Goal: Task Accomplishment & Management: Manage account settings

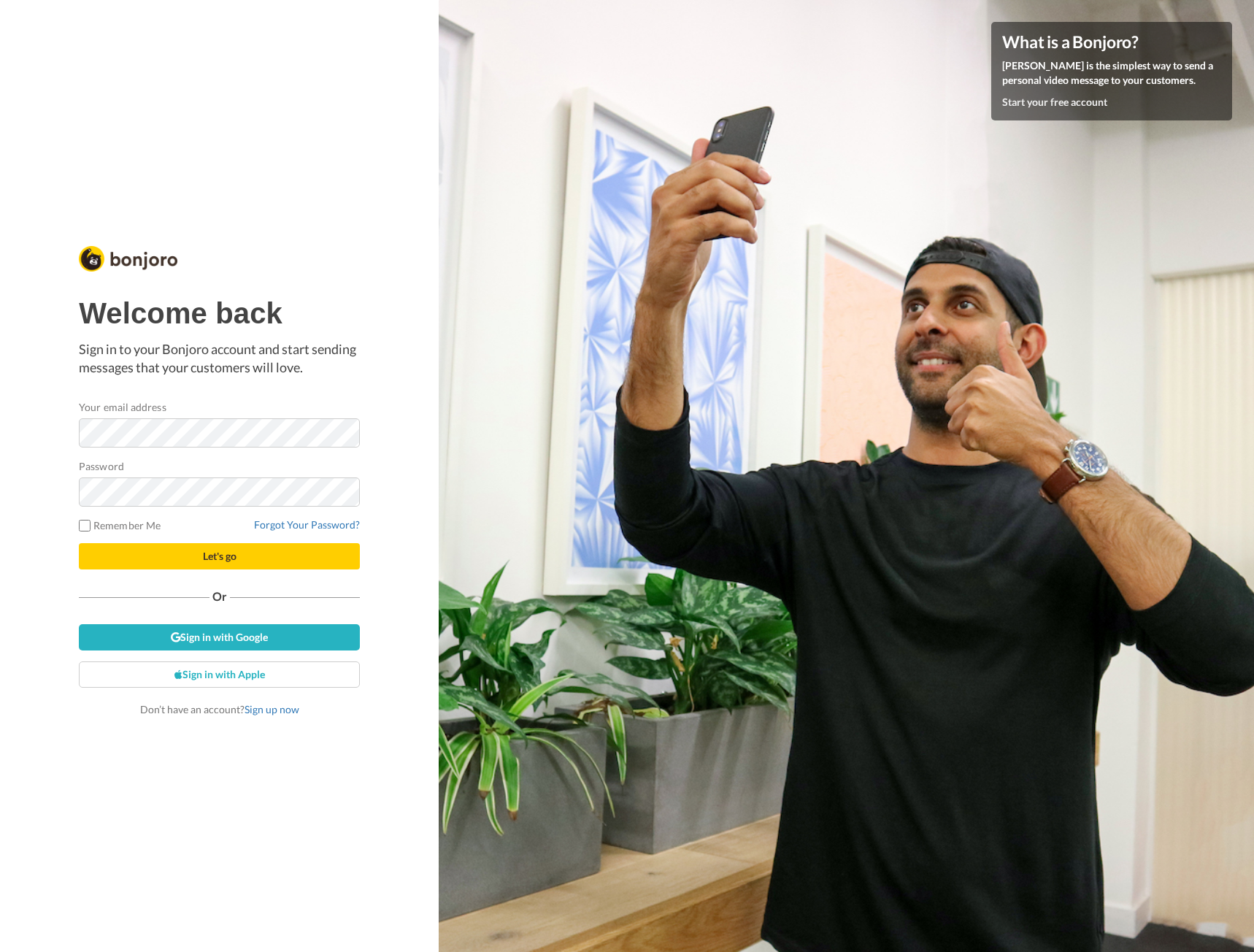
click at [341, 434] on keeper-lock "Open Keeper Popup" at bounding box center [342, 433] width 17 height 17
click at [342, 435] on keeper-lock "Open Keeper Popup" at bounding box center [342, 433] width 17 height 17
click at [344, 431] on keeper-lock "Open Keeper Popup" at bounding box center [342, 433] width 17 height 17
click at [376, 450] on div "Welcome back Sign in to your Bonjoro account and start sending messages that yo…" at bounding box center [219, 476] width 439 height 952
click at [229, 579] on div "Welcome back Sign in to your Bonjoro account and start sending messages that yo…" at bounding box center [219, 507] width 281 height 420
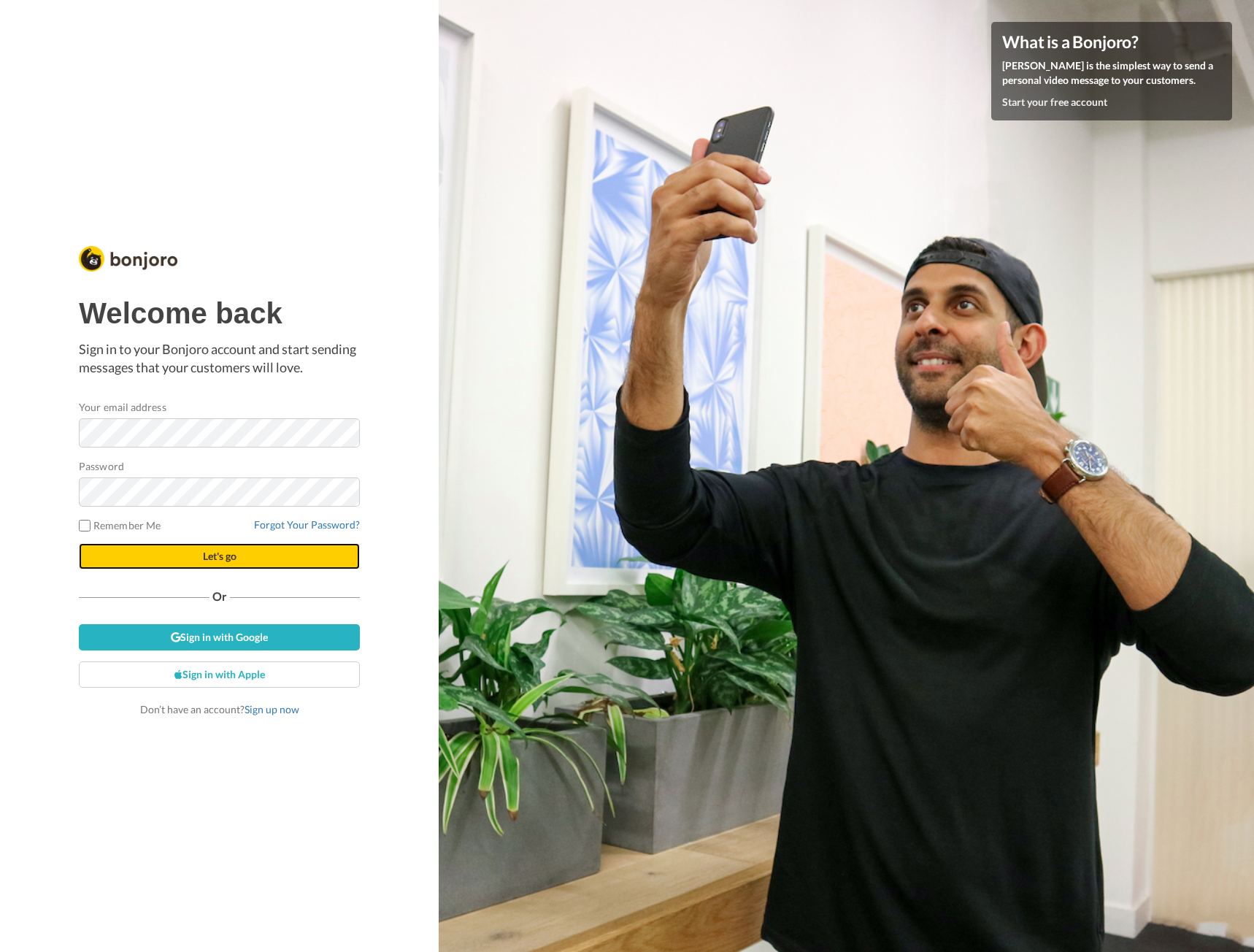
click at [230, 566] on button "Let's go" at bounding box center [219, 556] width 281 height 27
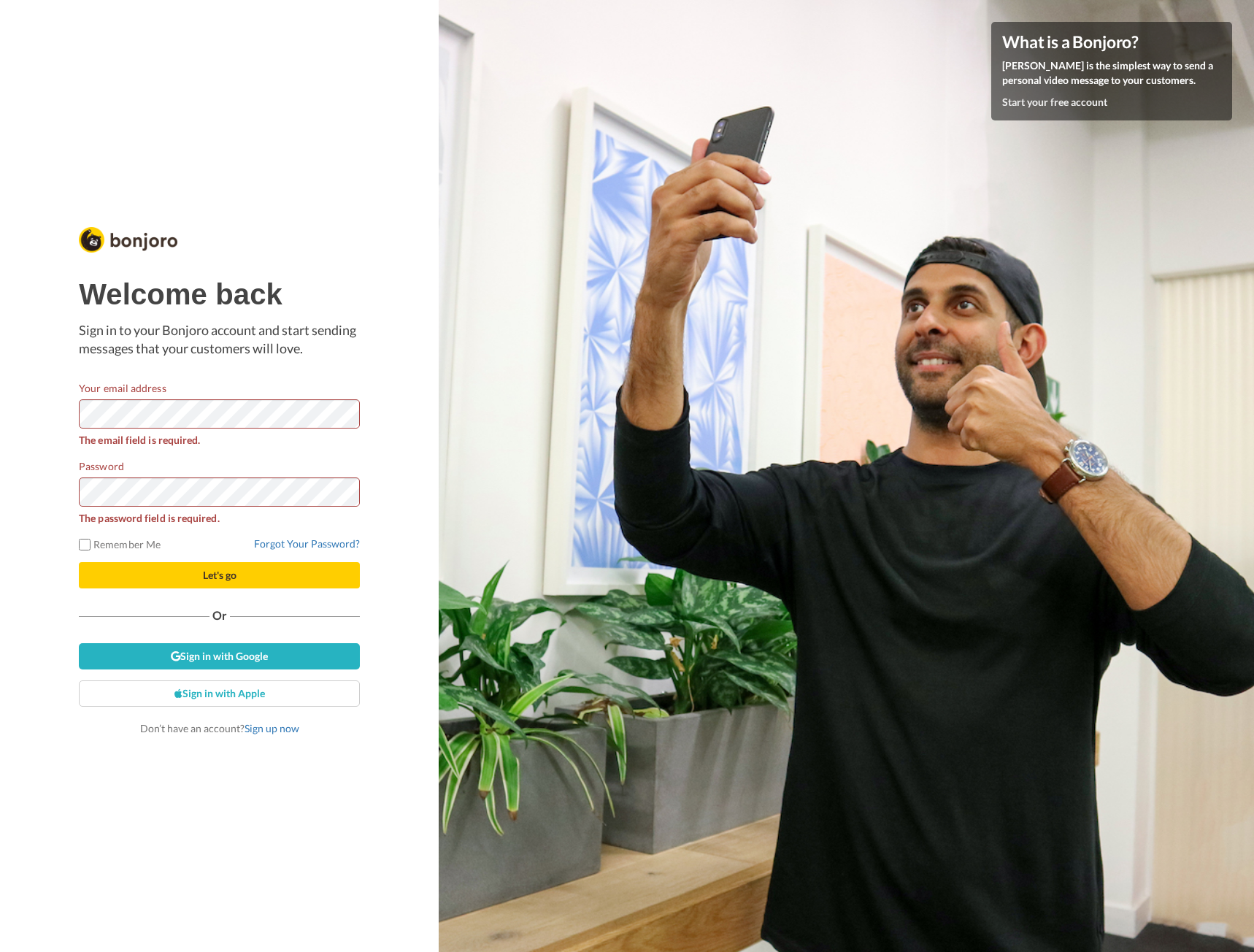
click at [345, 417] on keeper-lock "Open Keeper Popup" at bounding box center [342, 414] width 17 height 17
click at [393, 545] on div "Welcome back Sign in to your Bonjoro account and start sending messages that yo…" at bounding box center [219, 476] width 439 height 952
click at [91, 576] on button "Let's go" at bounding box center [219, 575] width 281 height 27
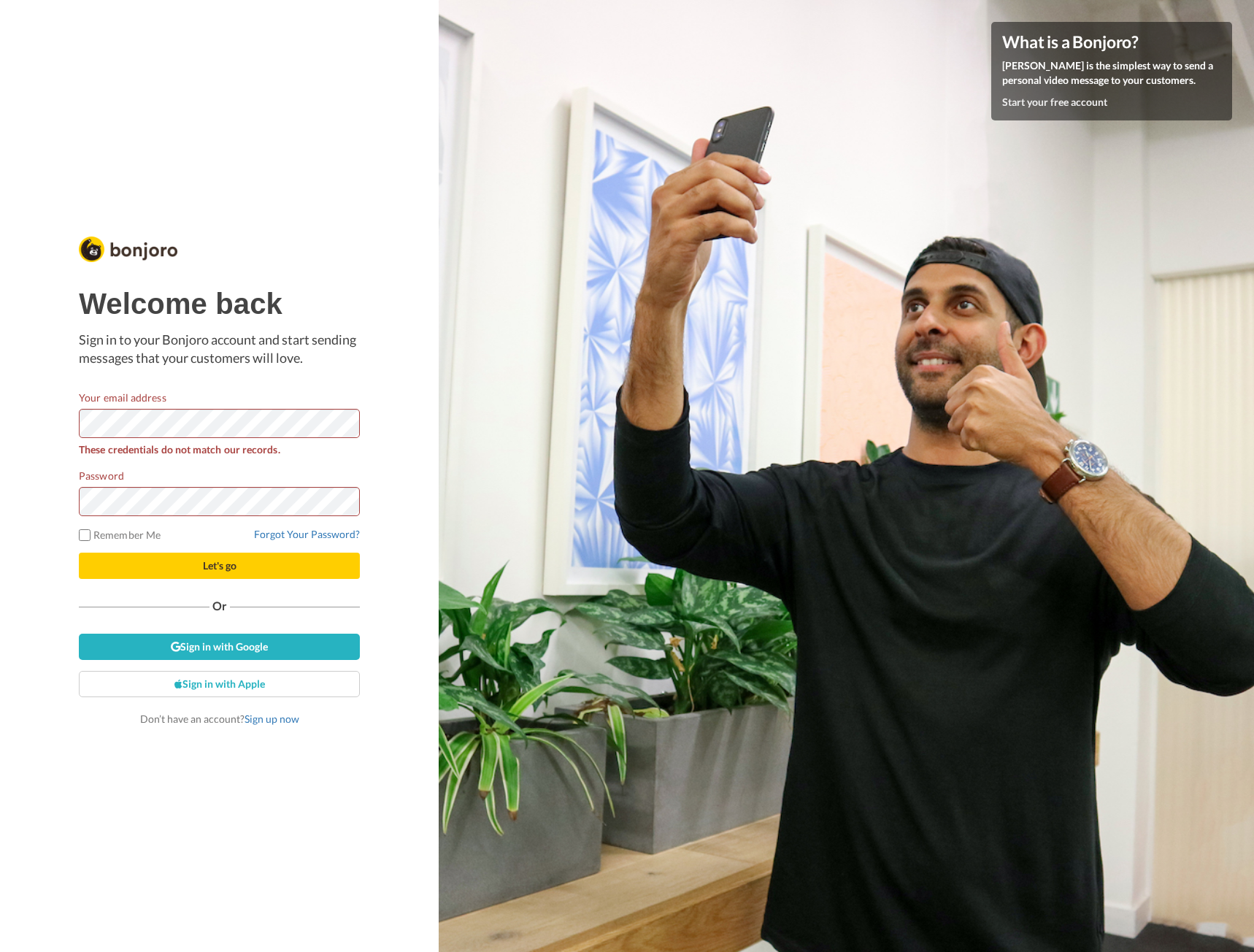
click at [339, 422] on keeper-lock "Open Keeper Popup" at bounding box center [342, 423] width 17 height 17
click at [232, 555] on button "Let's go" at bounding box center [219, 566] width 281 height 27
click at [345, 420] on keeper-lock "Open Keeper Popup" at bounding box center [342, 423] width 17 height 17
click at [243, 577] on button "Let's go" at bounding box center [219, 566] width 281 height 27
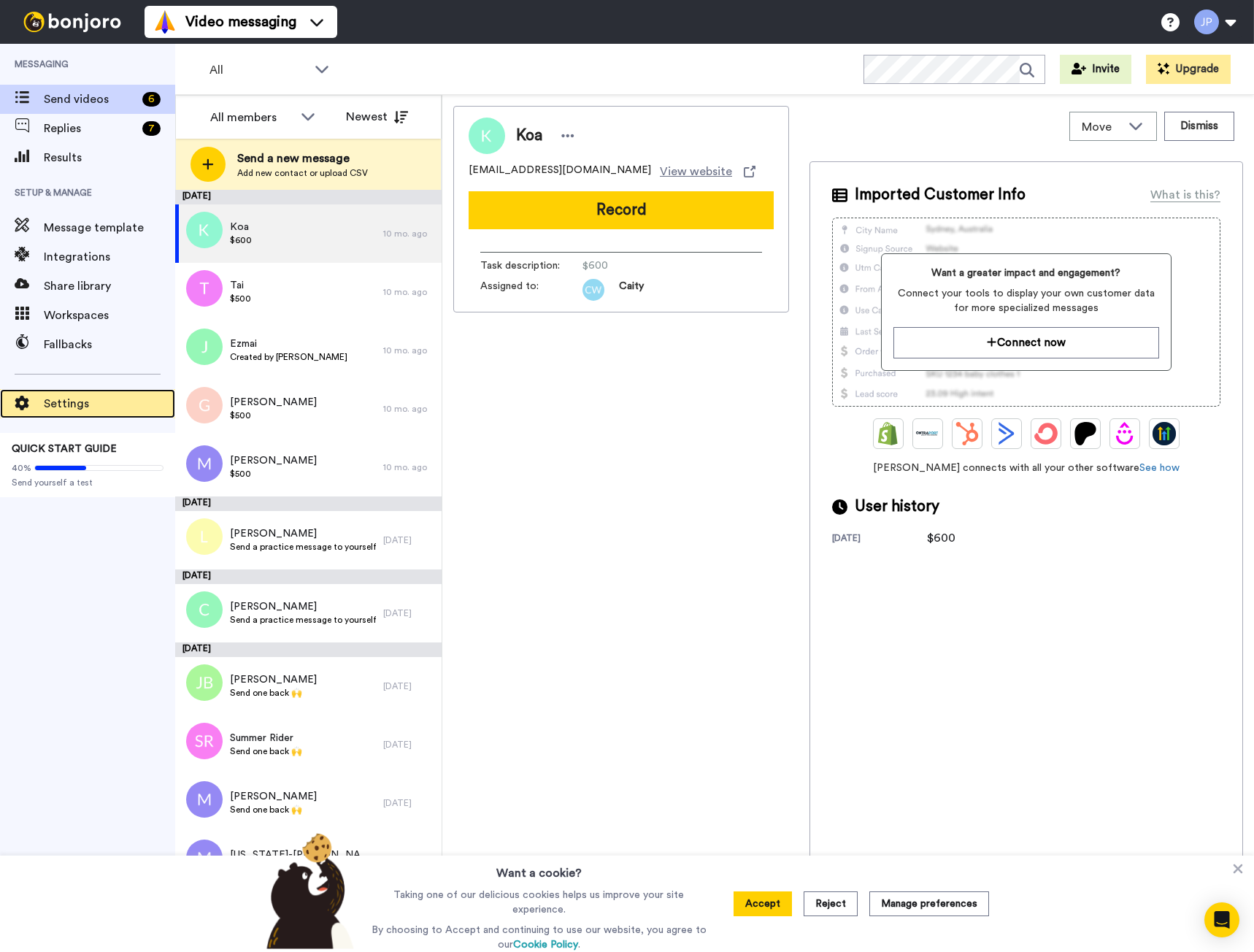
click at [66, 410] on span "Settings" at bounding box center [109, 404] width 132 height 17
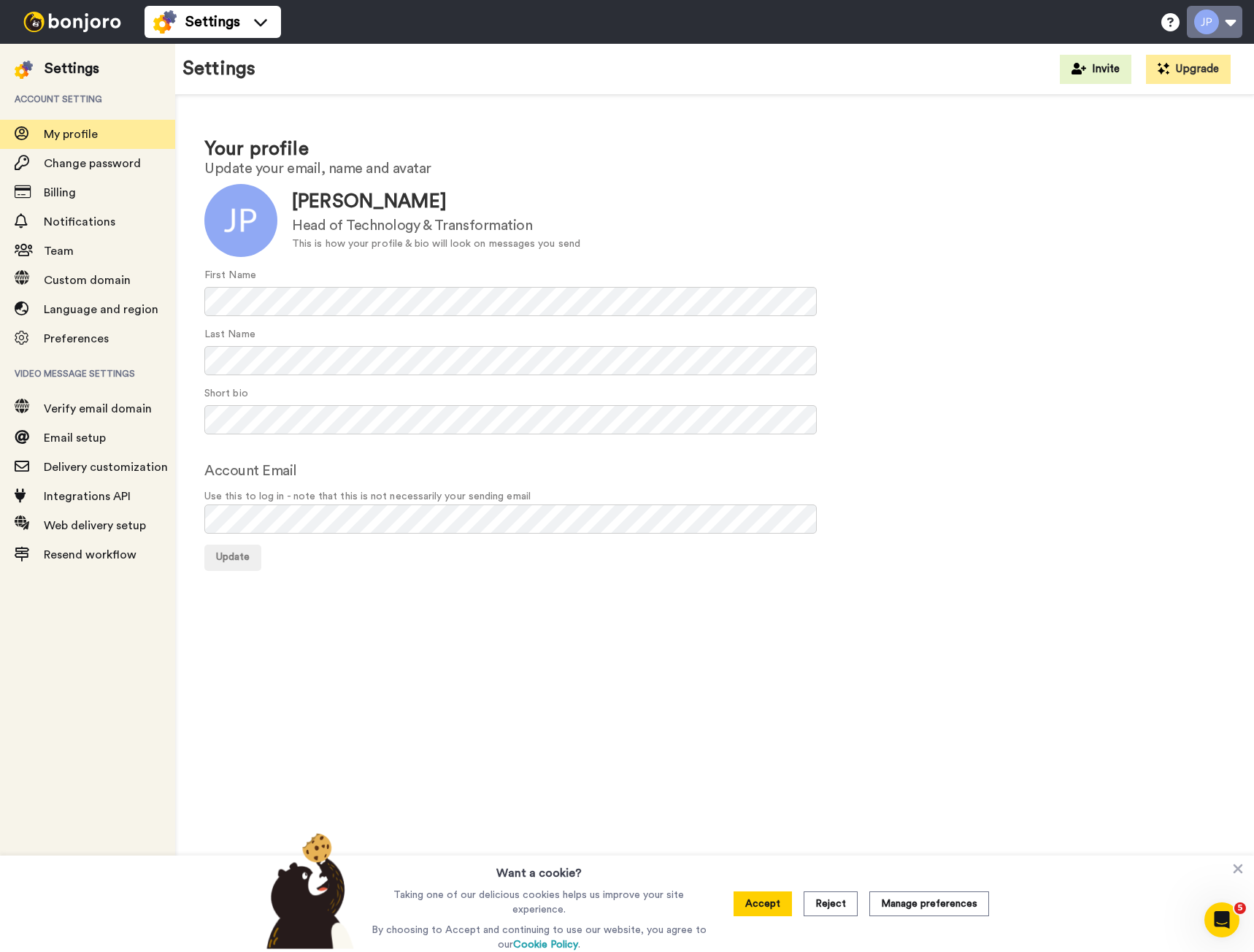
click at [1231, 11] on button at bounding box center [1214, 22] width 56 height 32
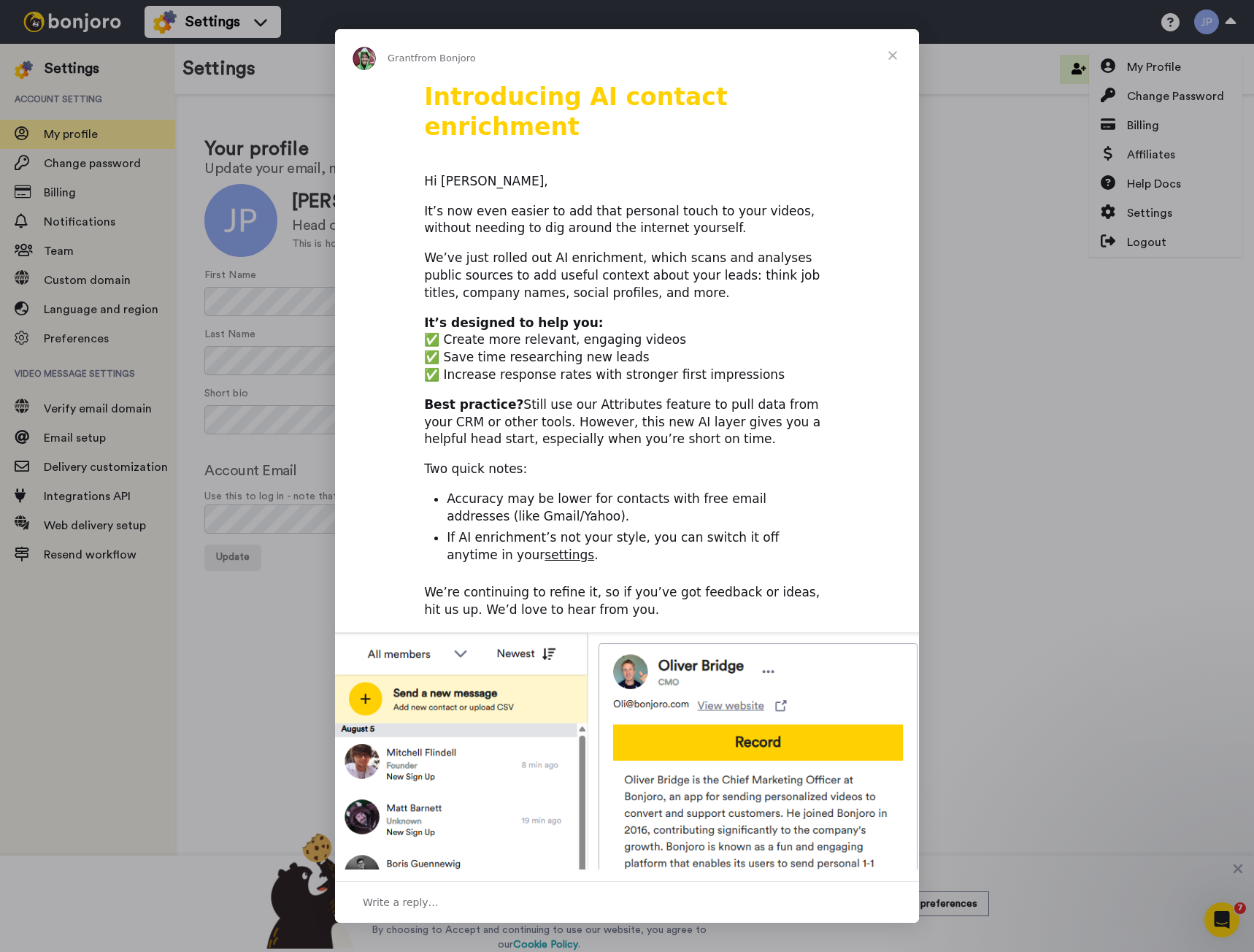
click at [892, 51] on span "Close" at bounding box center [891, 55] width 52 height 52
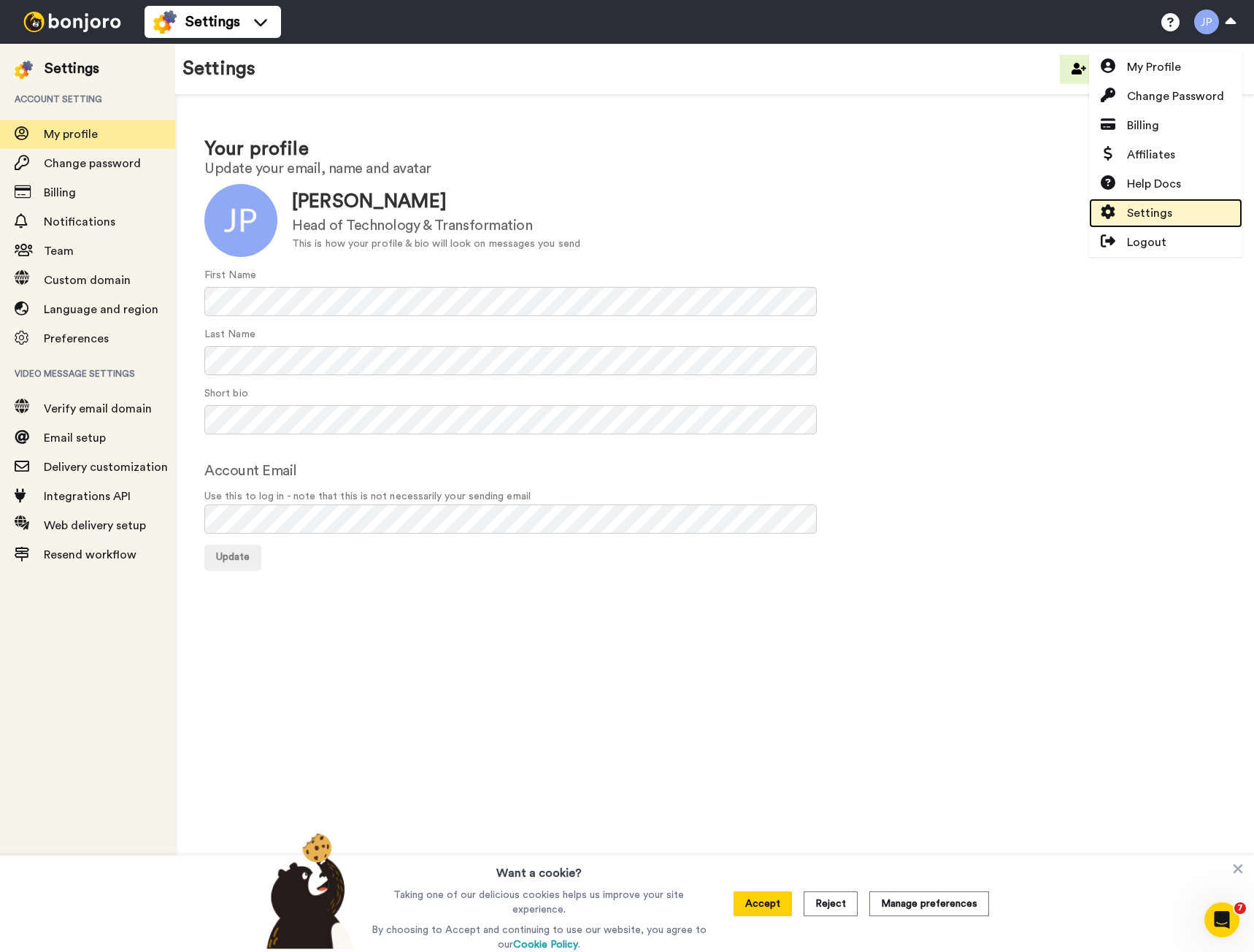
click at [1155, 215] on span "Settings" at bounding box center [1149, 213] width 45 height 17
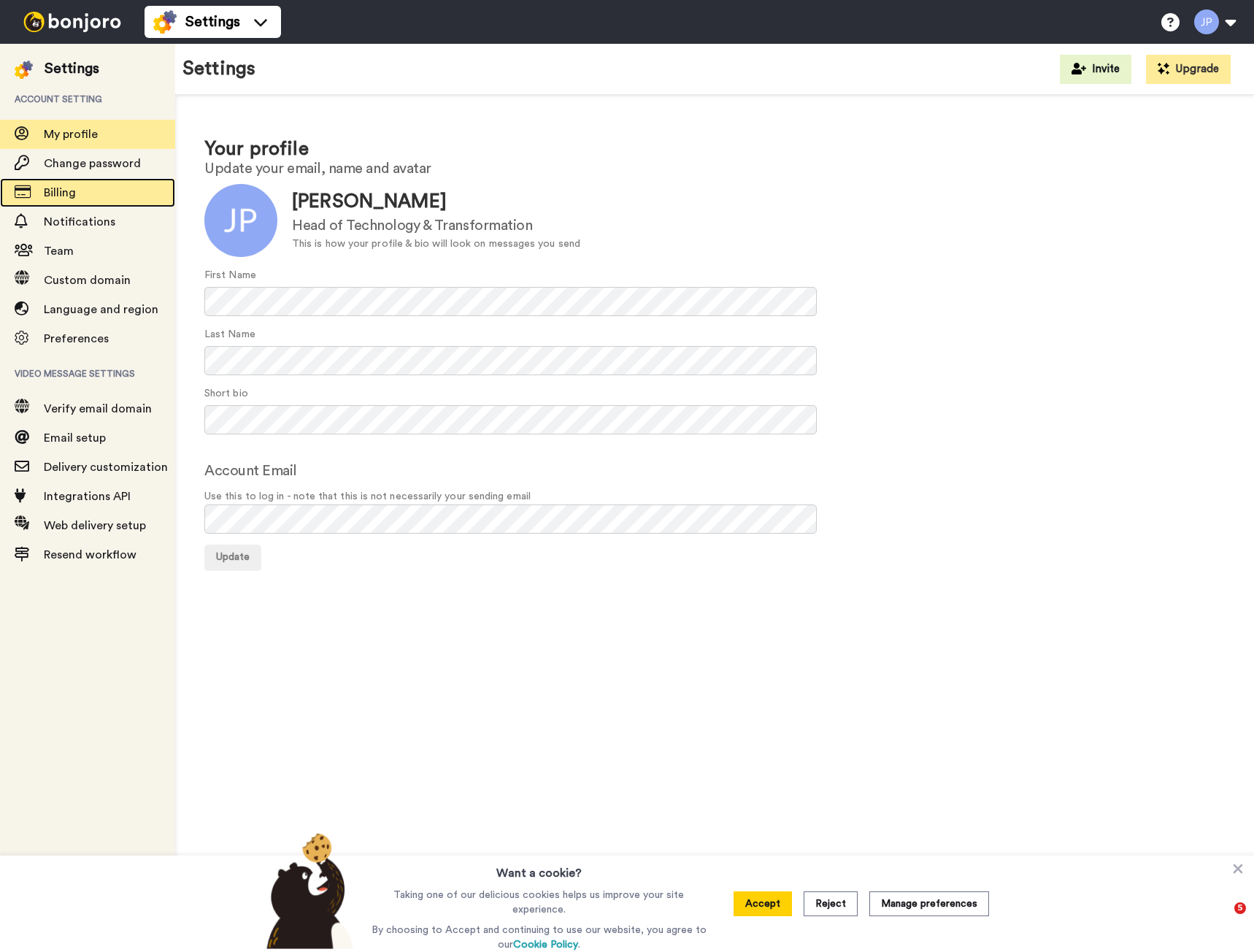
click at [57, 202] on div "Billing" at bounding box center [87, 192] width 175 height 29
click at [68, 188] on span "Billing" at bounding box center [60, 192] width 32 height 11
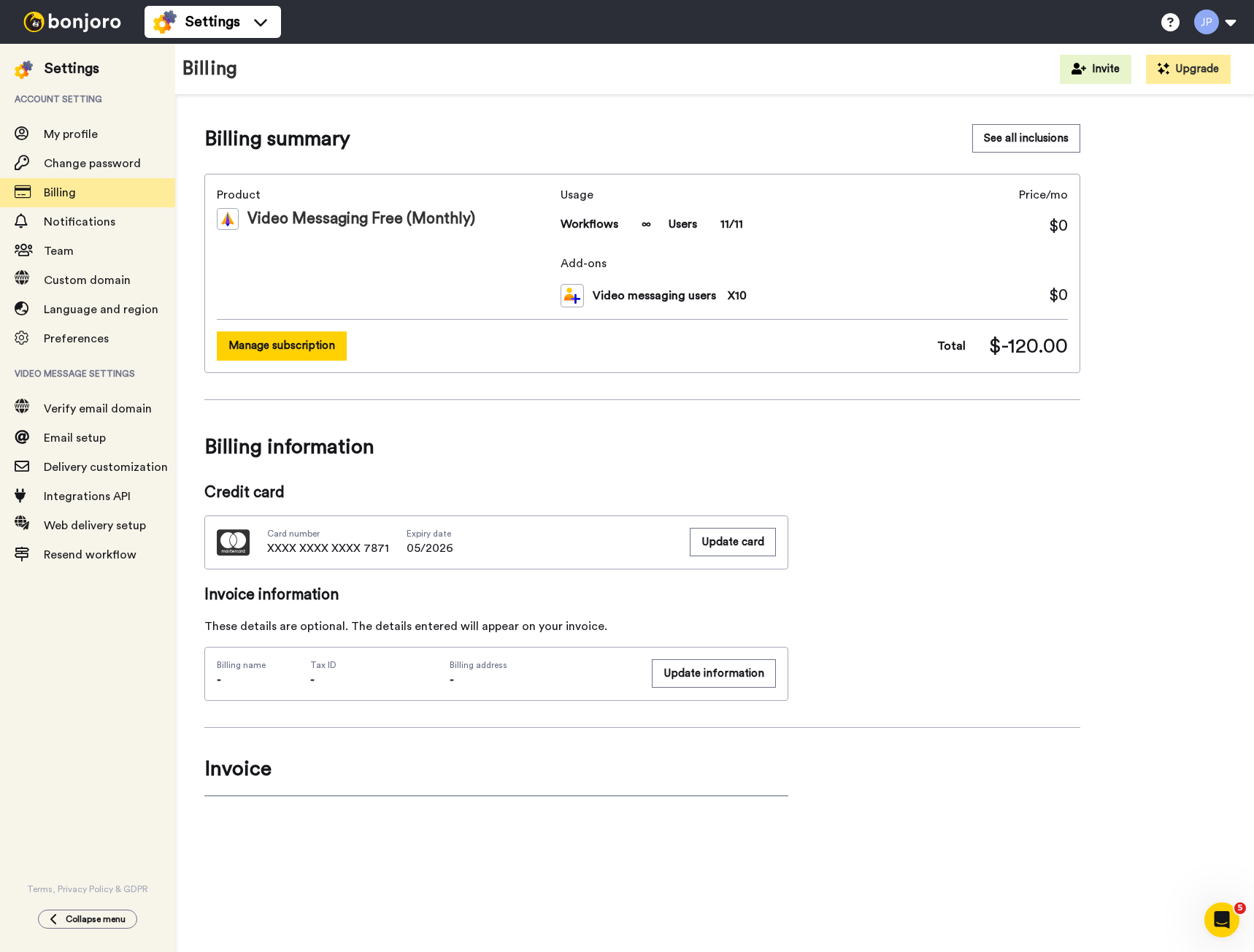
click at [271, 348] on button "Manage subscription" at bounding box center [281, 346] width 130 height 28
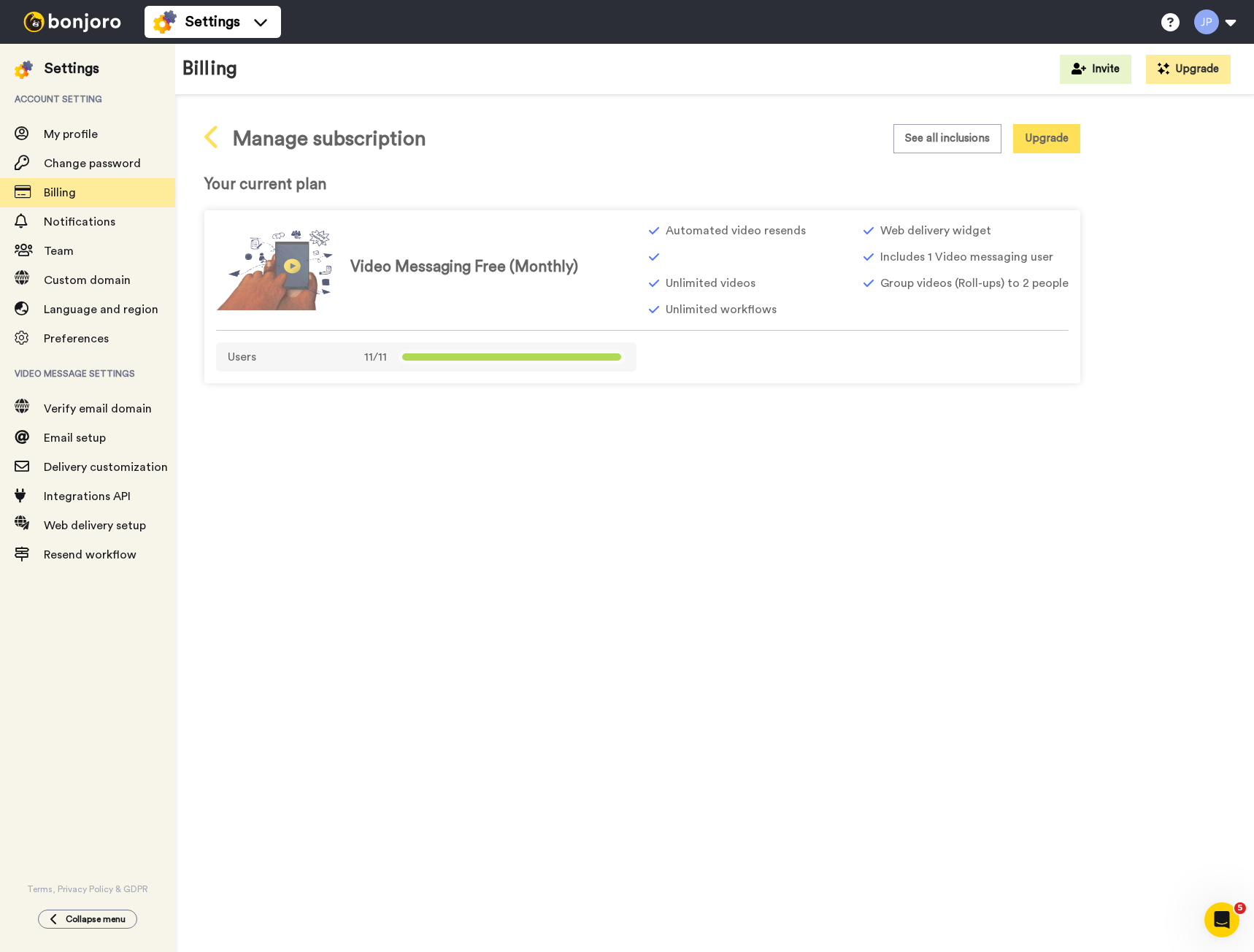
click at [211, 130] on icon at bounding box center [211, 137] width 13 height 23
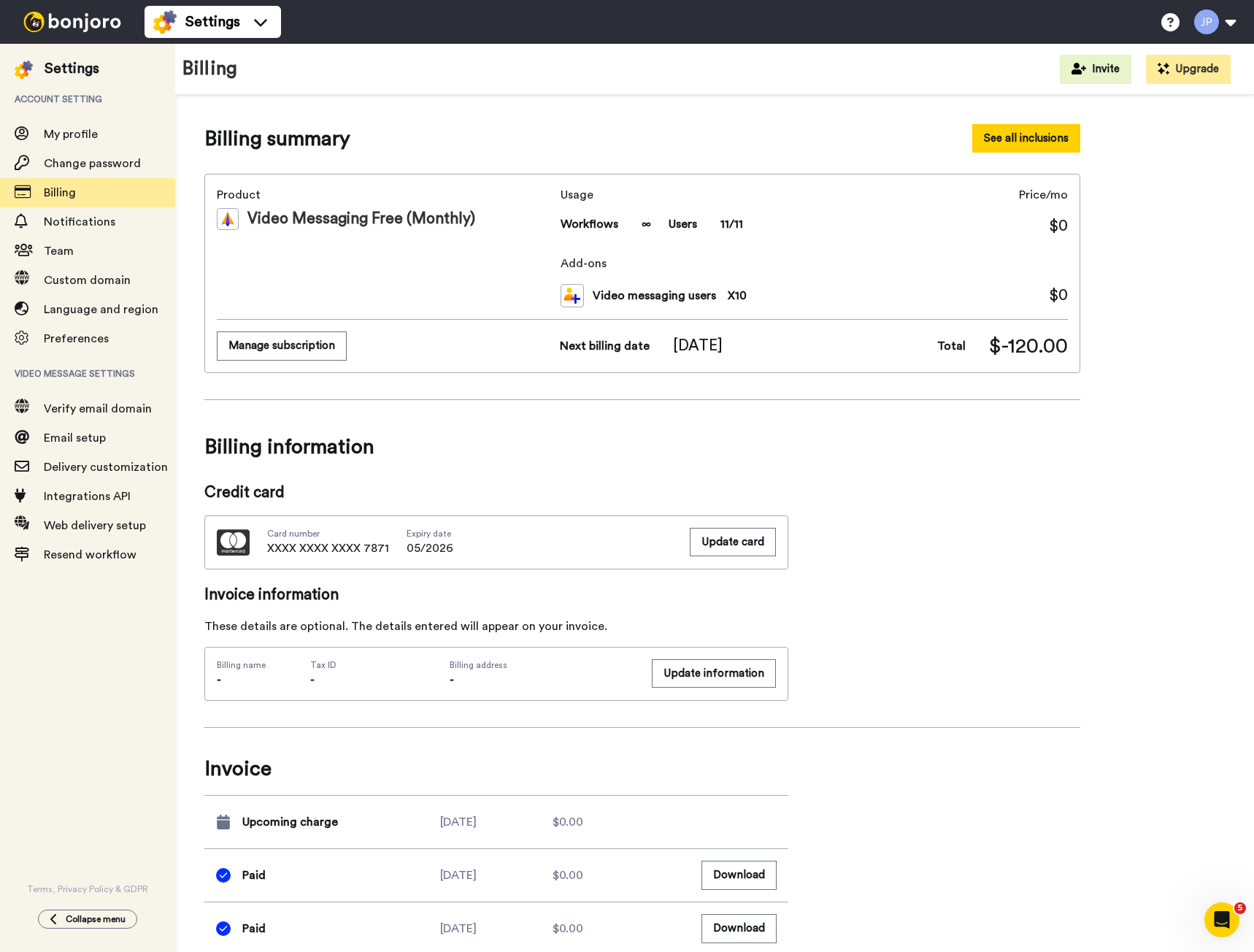
click at [1028, 140] on button "See all inclusions" at bounding box center [1026, 138] width 108 height 28
click at [65, 251] on span "Team" at bounding box center [59, 251] width 30 height 11
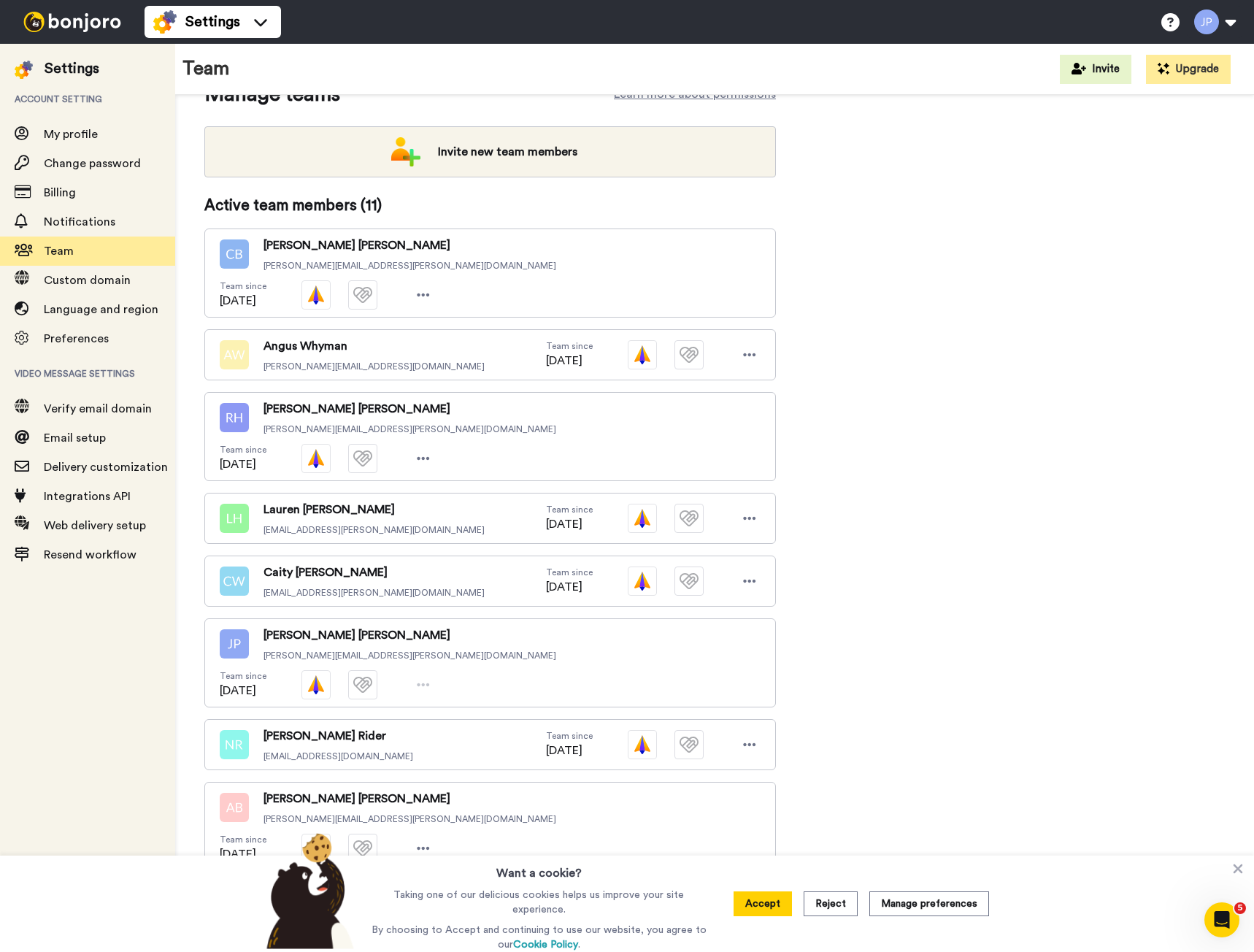
scroll to position [209, 0]
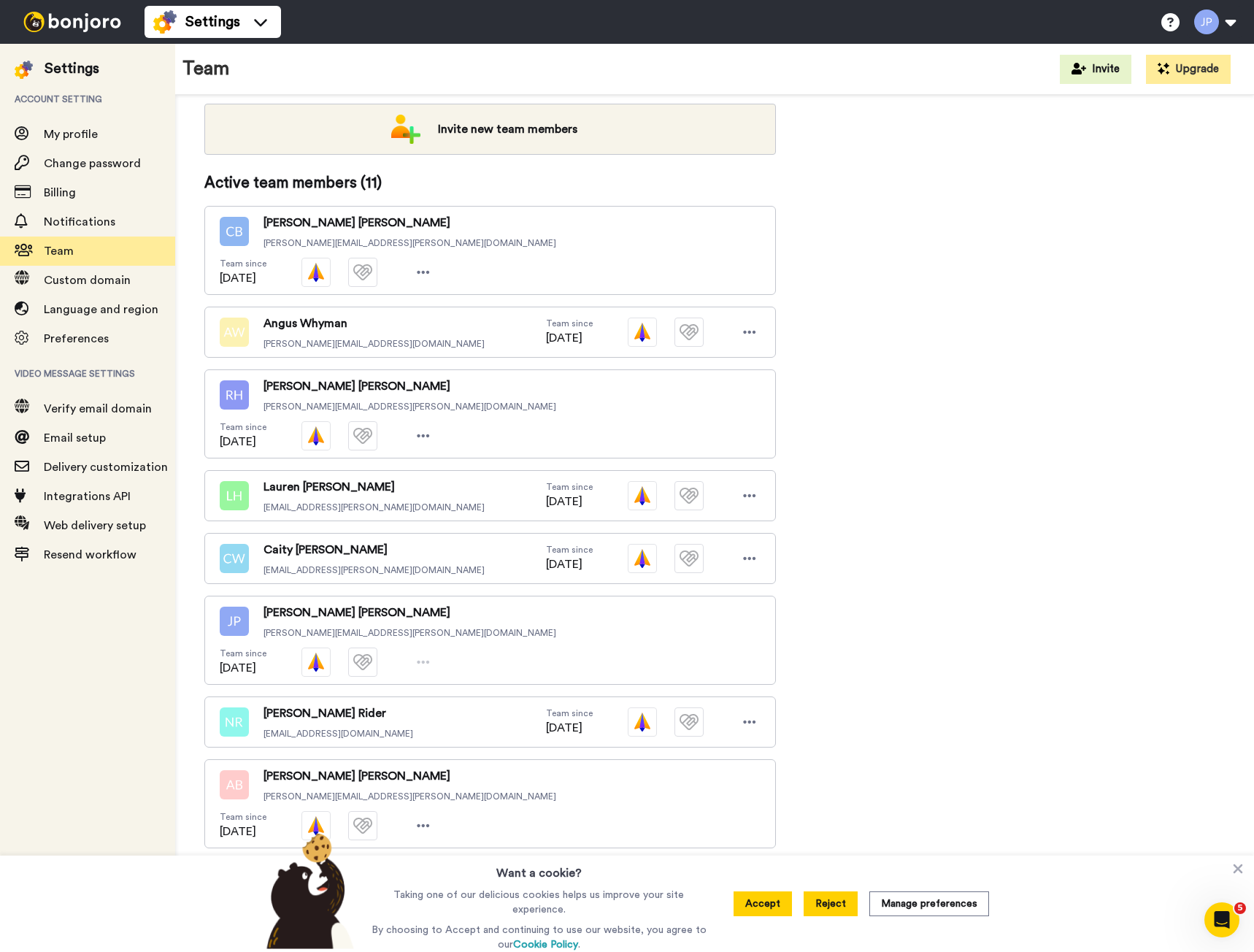
click at [837, 898] on button "Reject" at bounding box center [830, 904] width 54 height 25
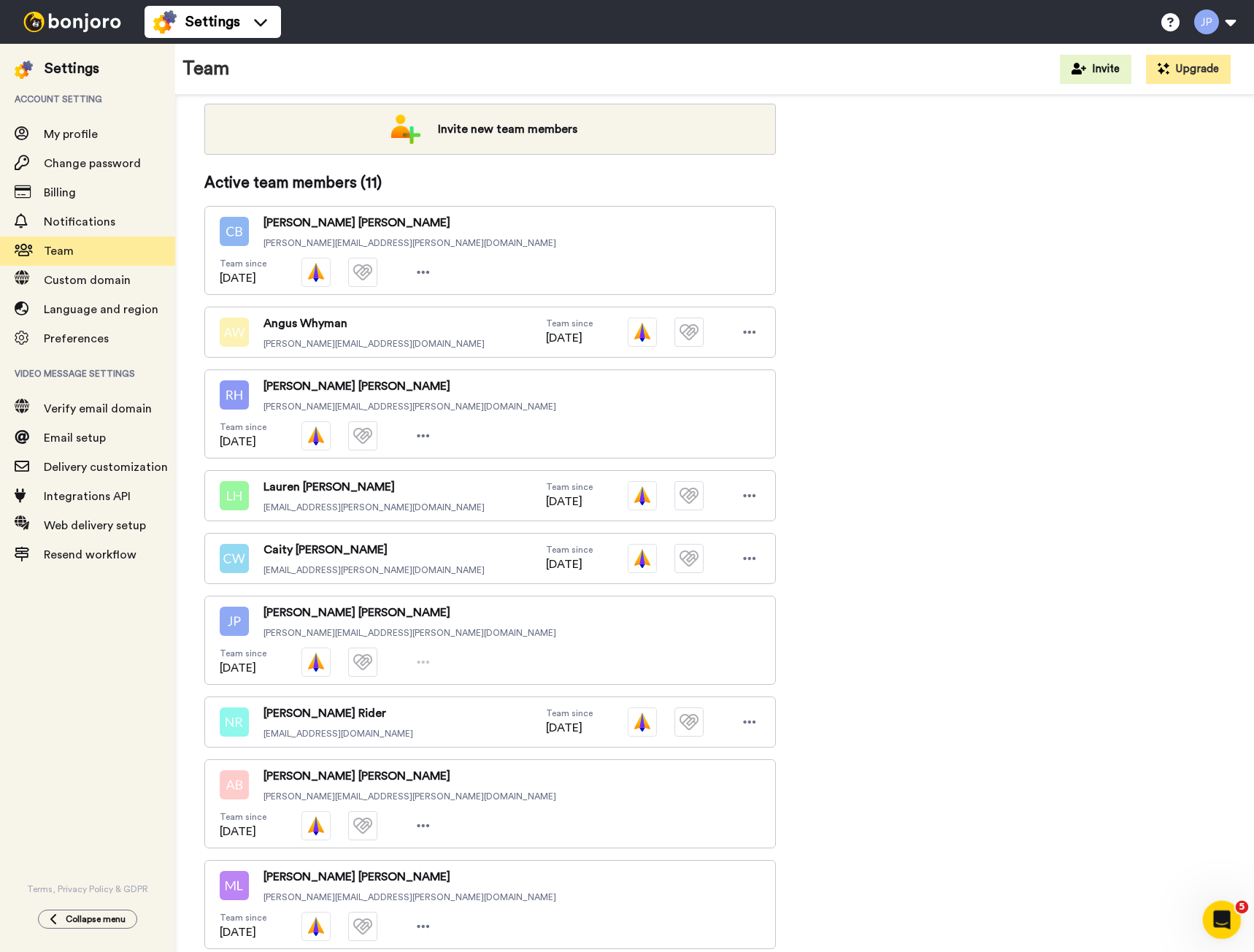
click at [1214, 922] on icon "Open Intercom Messenger" at bounding box center [1219, 917] width 24 height 24
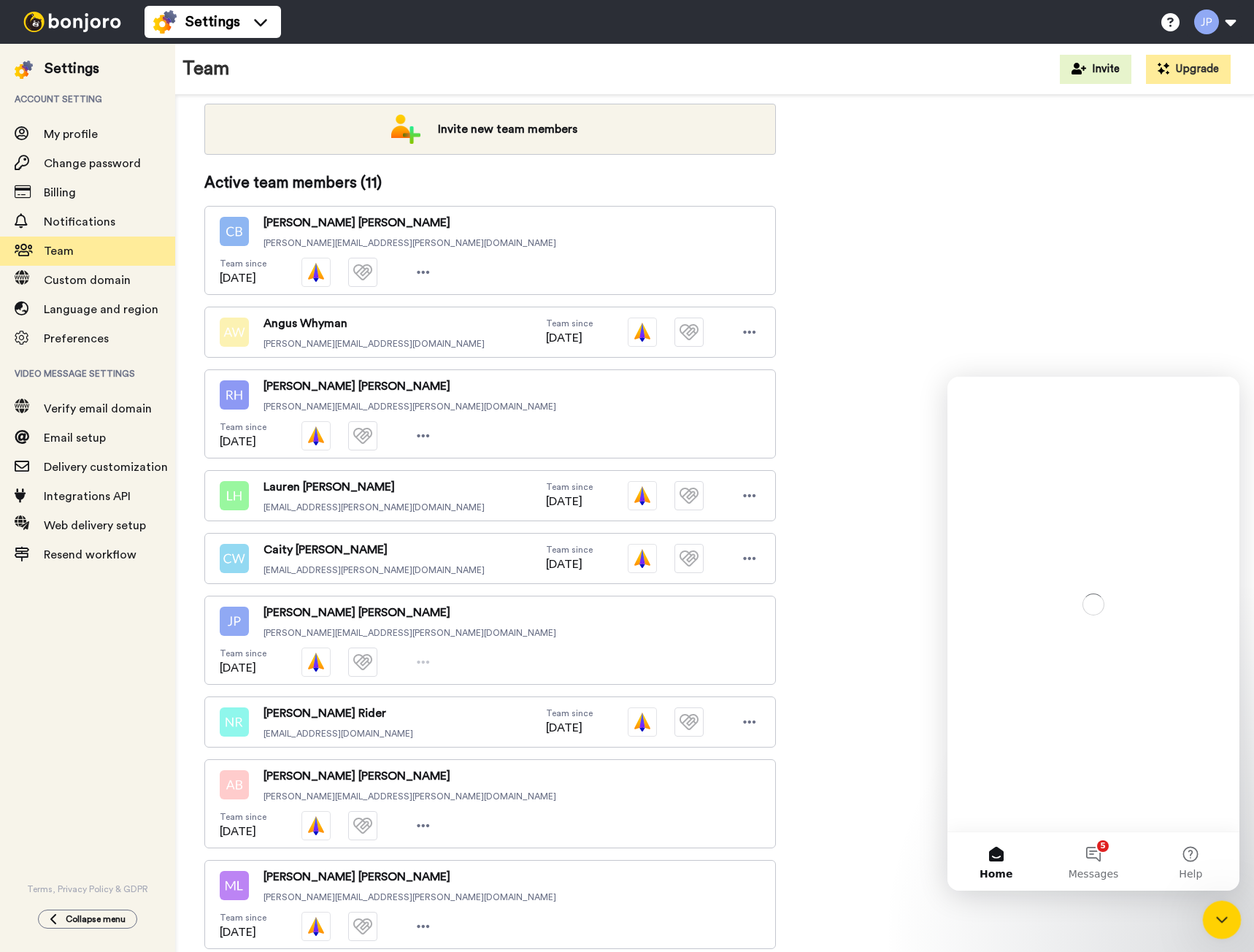
scroll to position [0, 0]
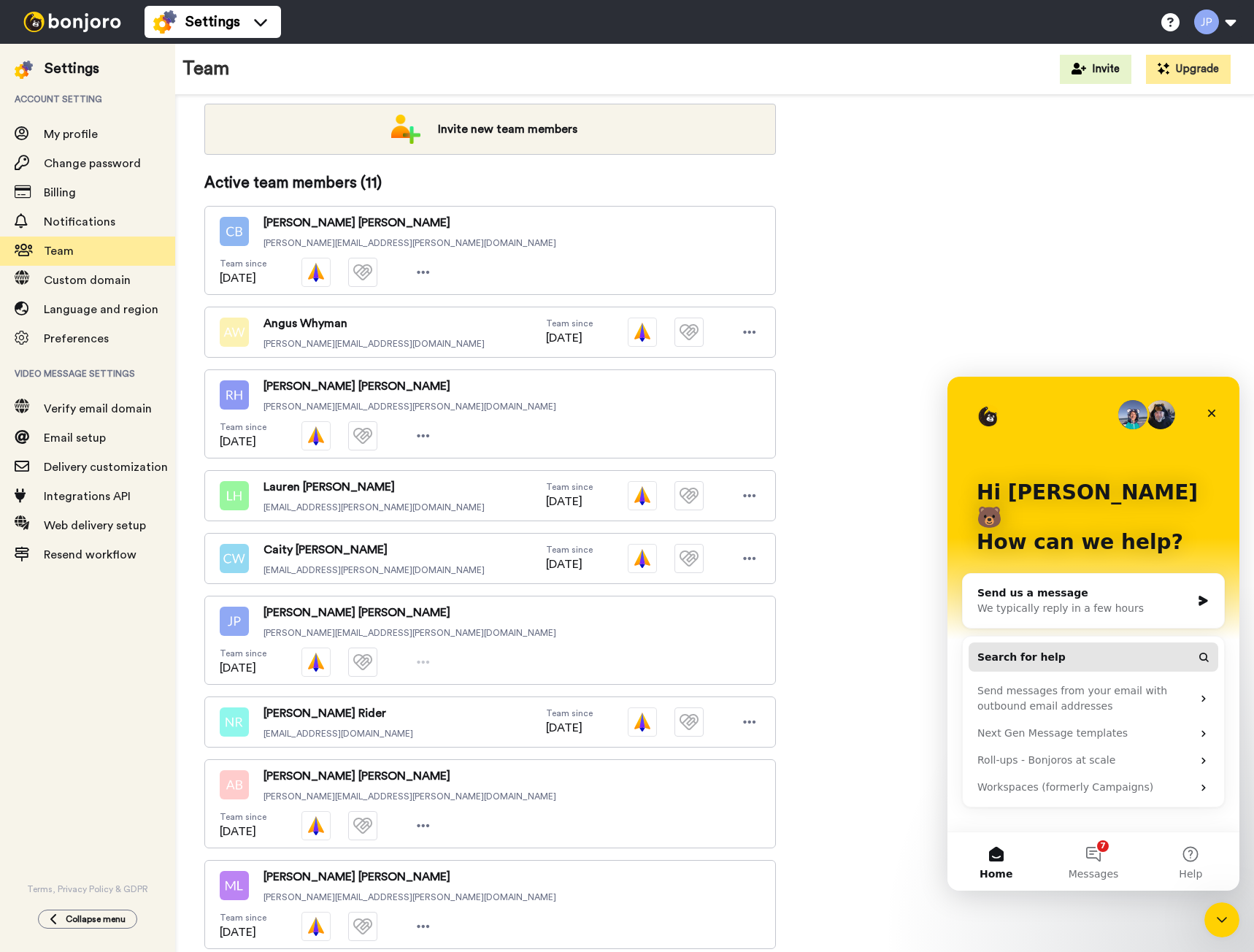
click at [1051, 642] on button "Search for help" at bounding box center [1092, 656] width 249 height 29
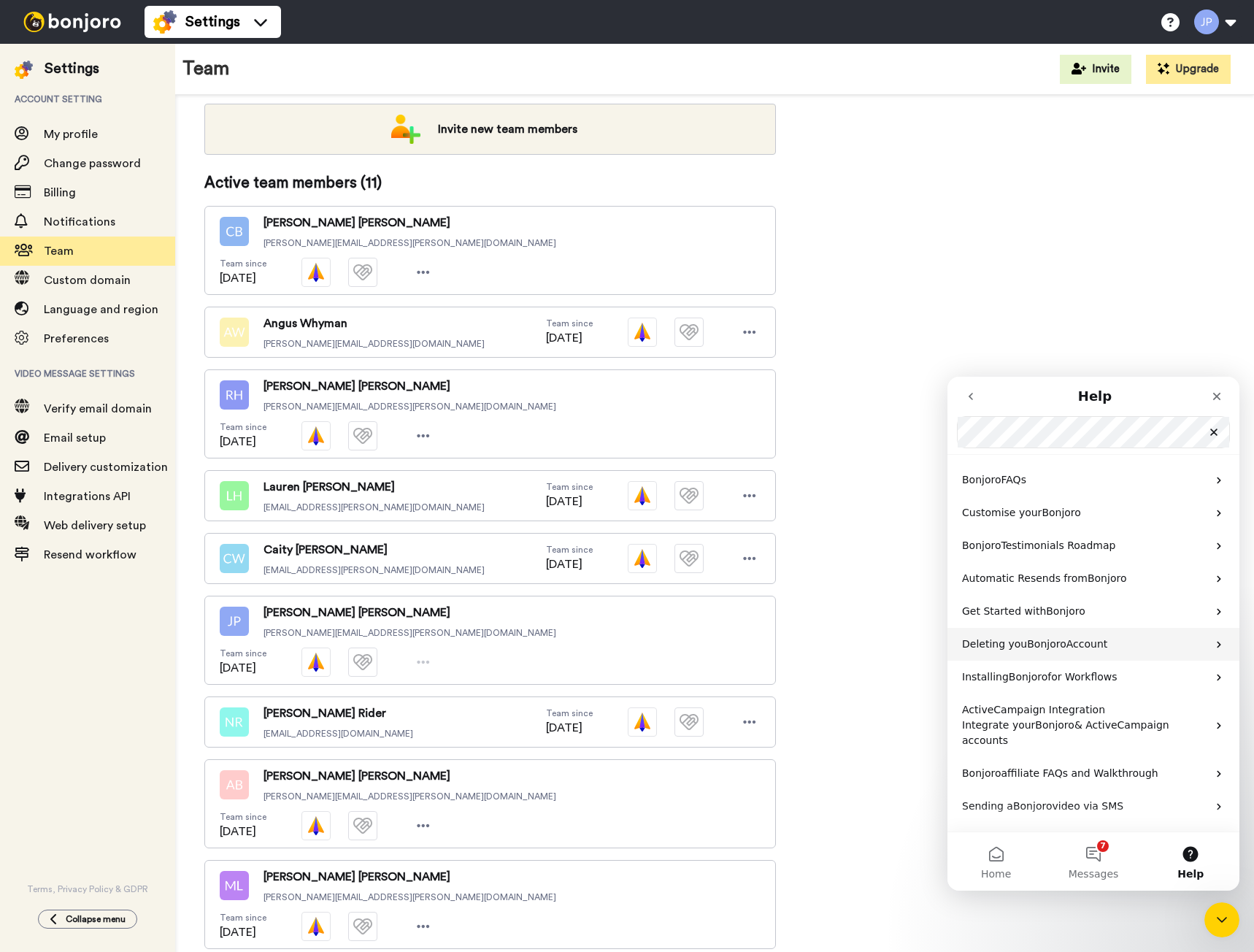
click at [1066, 647] on span "Account" at bounding box center [1087, 643] width 42 height 11
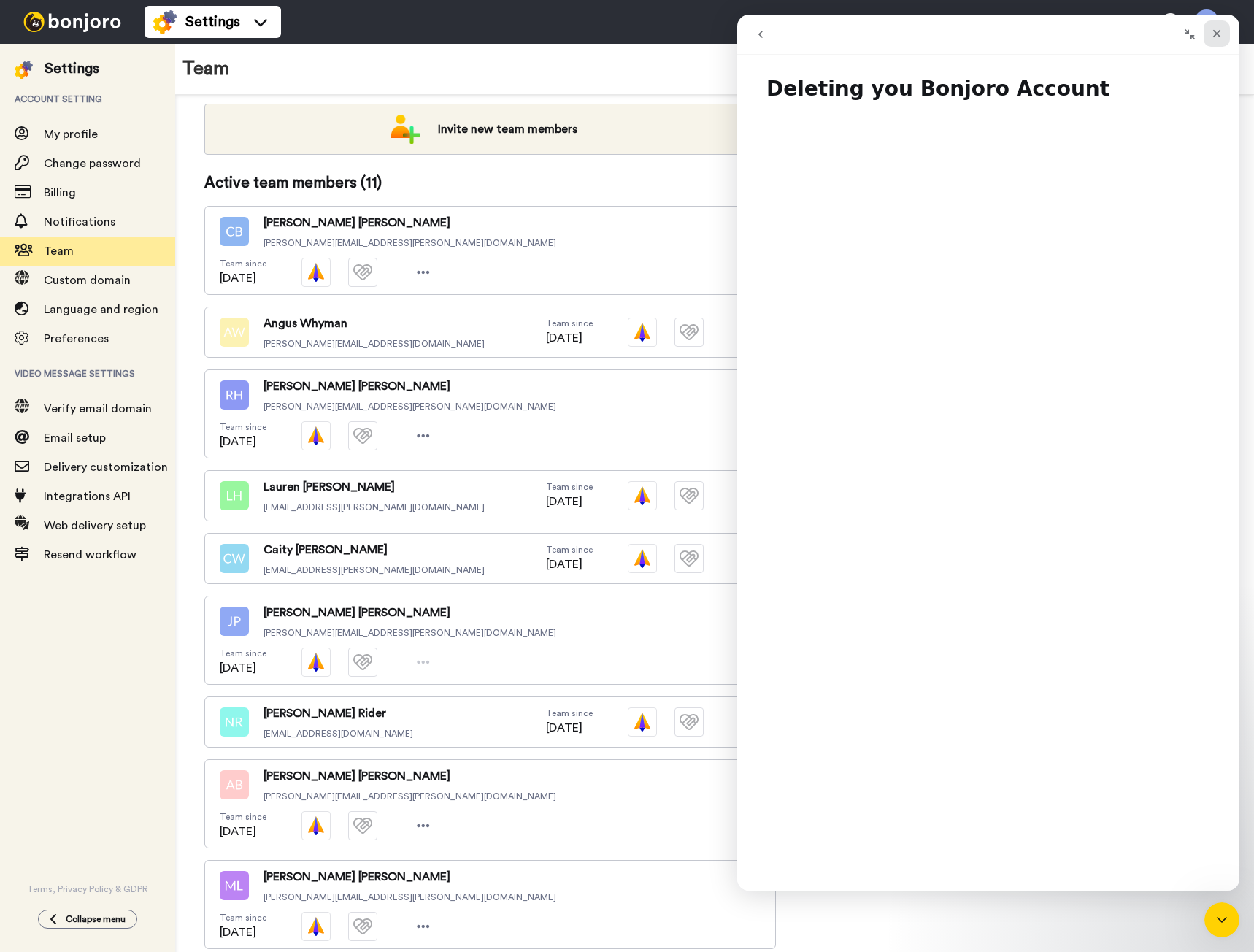
click at [1221, 30] on icon "Close" at bounding box center [1216, 33] width 11 height 11
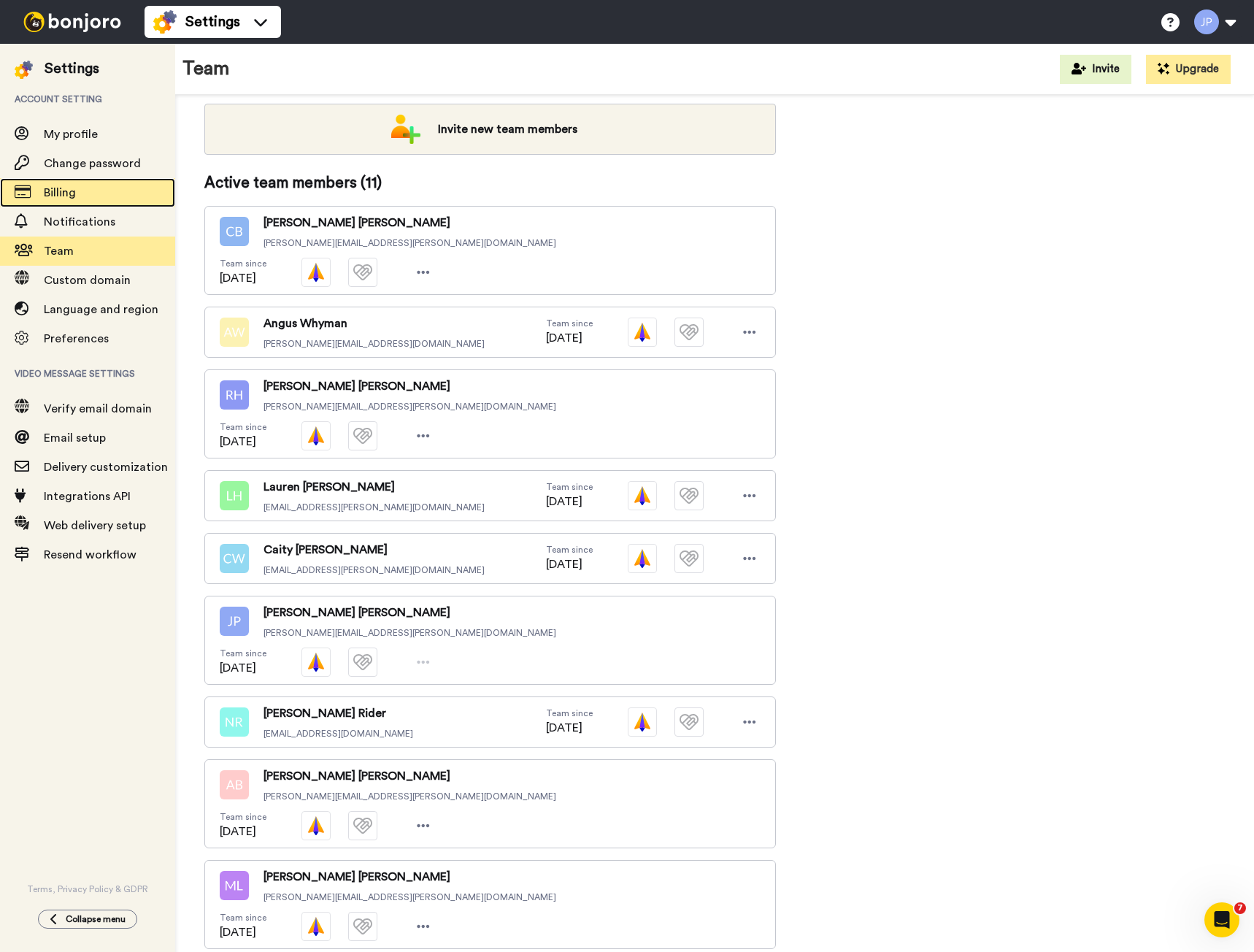
click at [68, 185] on span "Billing" at bounding box center [109, 192] width 132 height 17
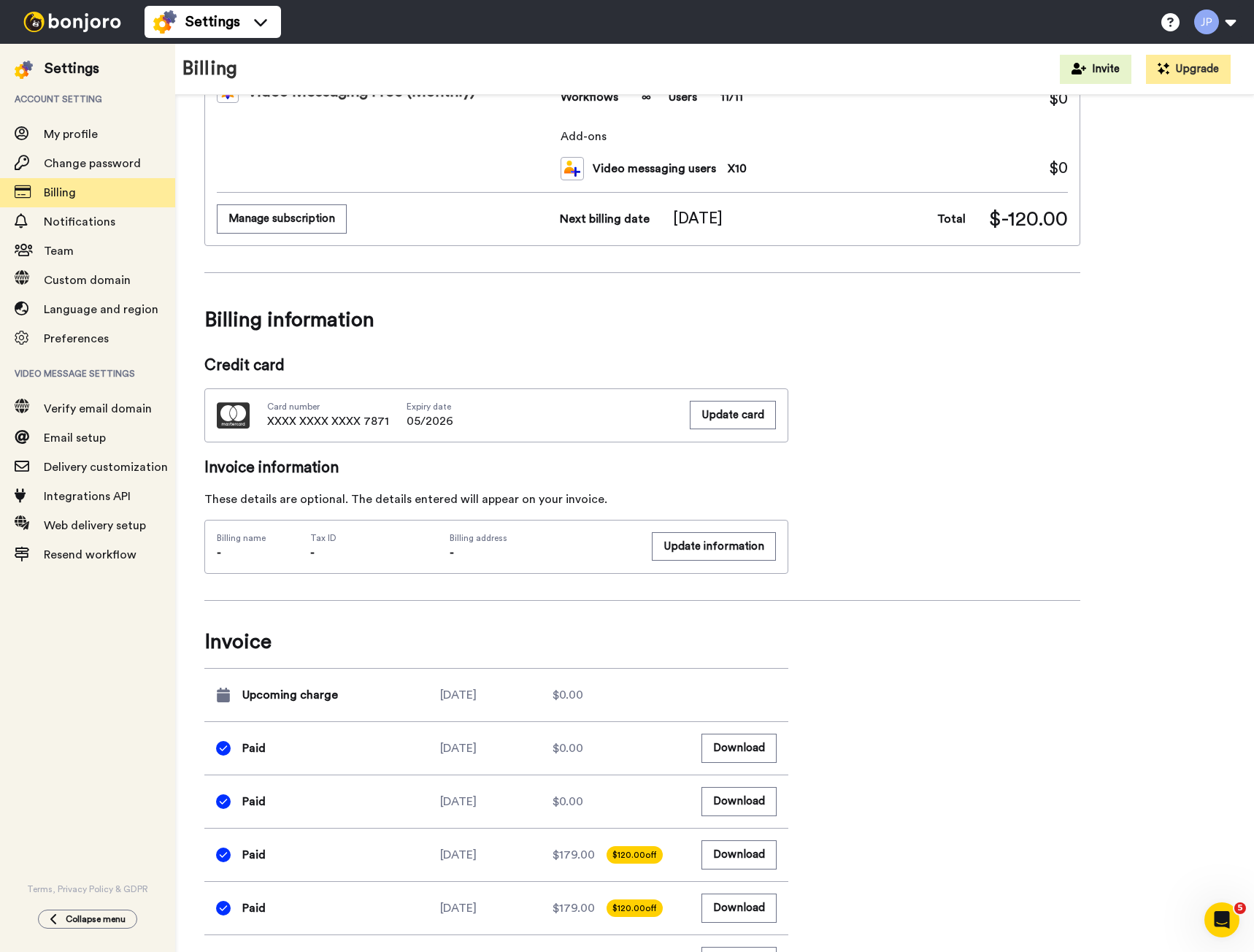
scroll to position [292, 0]
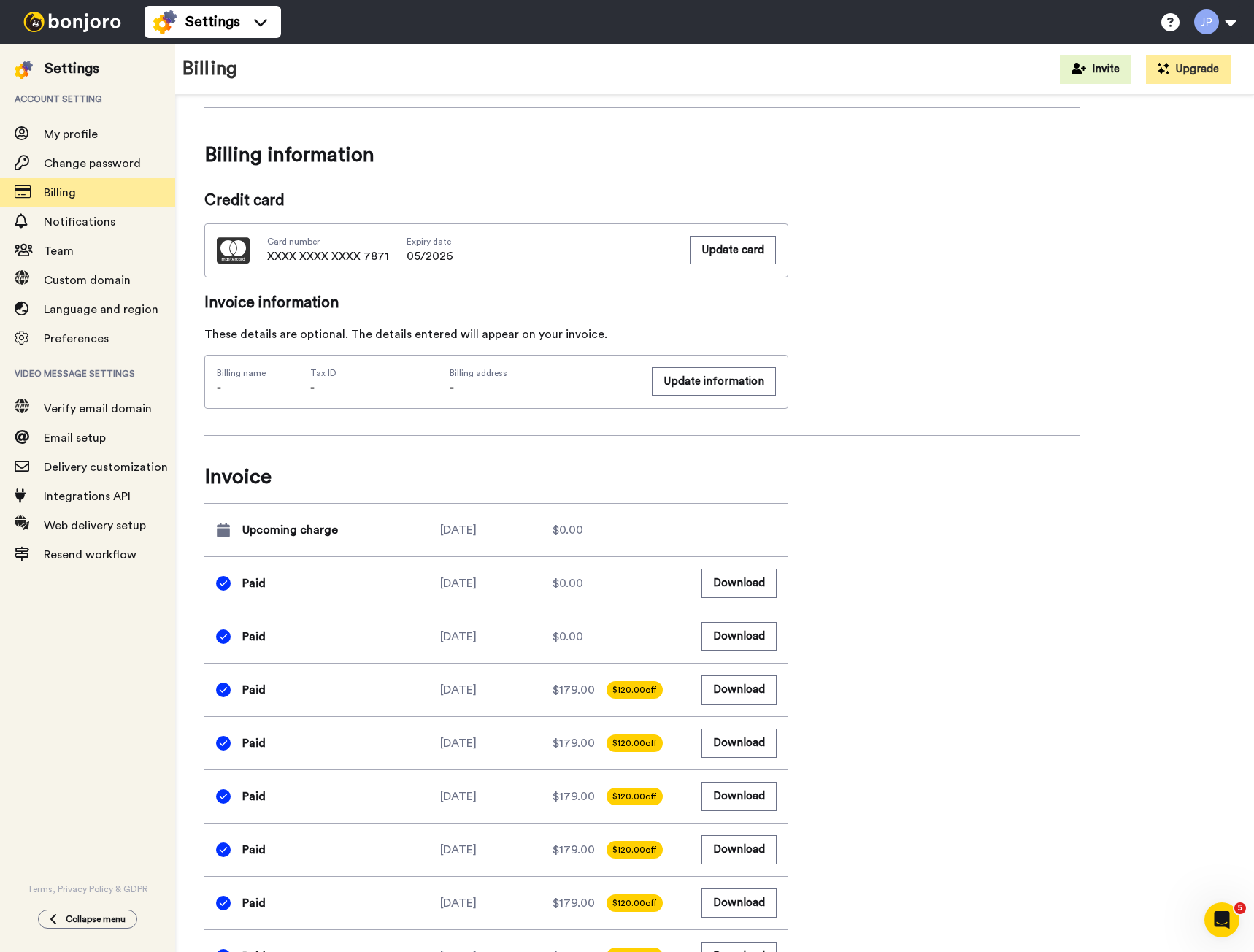
click at [246, 584] on span "Paid" at bounding box center [254, 583] width 24 height 17
click at [742, 574] on button "Download" at bounding box center [738, 583] width 75 height 28
click at [903, 294] on div "Billing summary See all inclusions Product Video Messaging Free (Monthly) Usage…" at bounding box center [642, 807] width 875 height 1949
